Goal: Go to known website: Access a specific website the user already knows

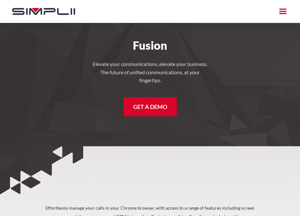
click at [284, 12] on div "menu" at bounding box center [282, 11] width 11 height 11
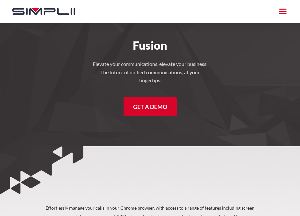
click at [282, 11] on div "menu" at bounding box center [282, 11] width 11 height 11
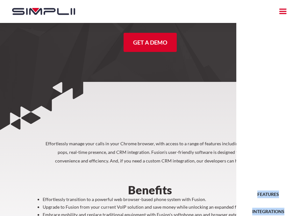
scroll to position [37, 0]
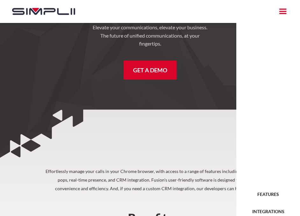
click at [150, 34] on h4 "Elevate your communications, elevate your business. The future of unified commu…" at bounding box center [150, 35] width 115 height 25
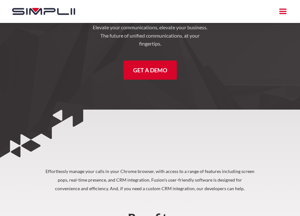
click at [50, 9] on img "home" at bounding box center [43, 11] width 63 height 7
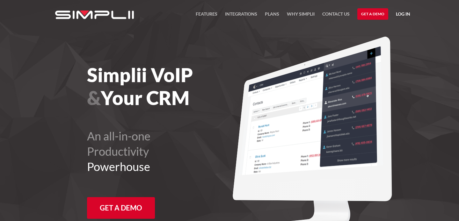
click at [300, 16] on link "Log in" at bounding box center [403, 15] width 14 height 10
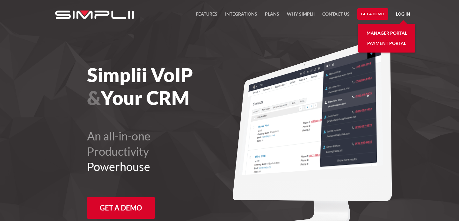
click at [300, 34] on link "Manager Portal" at bounding box center [386, 33] width 40 height 10
